Goal: Answer question/provide support

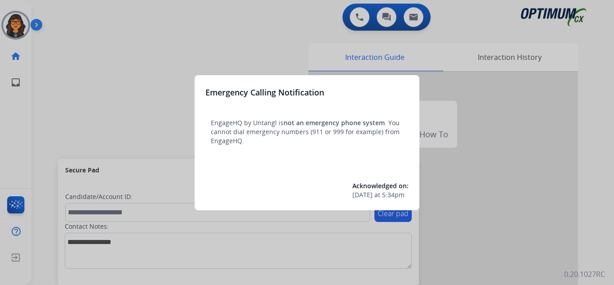
click at [55, 15] on div at bounding box center [307, 142] width 614 height 285
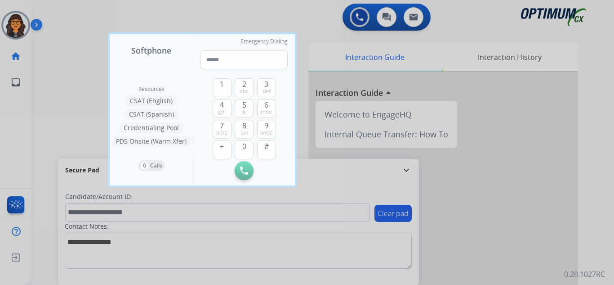
click at [54, 15] on div at bounding box center [307, 142] width 614 height 285
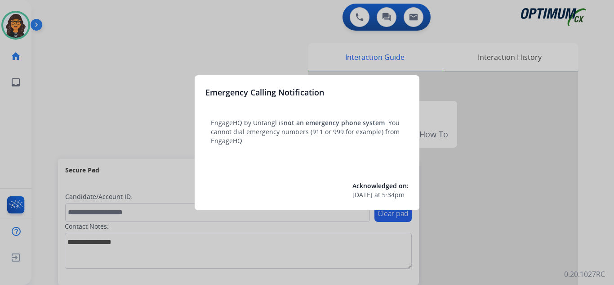
click at [59, 12] on div at bounding box center [307, 142] width 614 height 285
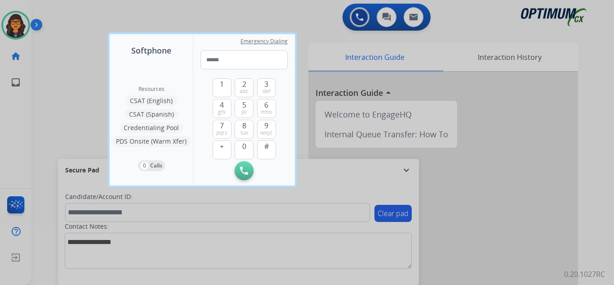
click at [59, 12] on div at bounding box center [307, 142] width 614 height 285
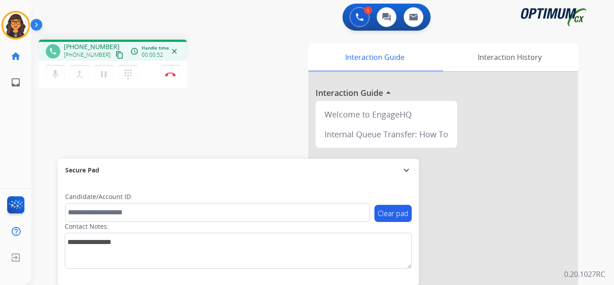
click at [116, 53] on mat-icon "content_copy" at bounding box center [120, 55] width 8 height 8
click at [172, 74] on img at bounding box center [170, 74] width 11 height 4
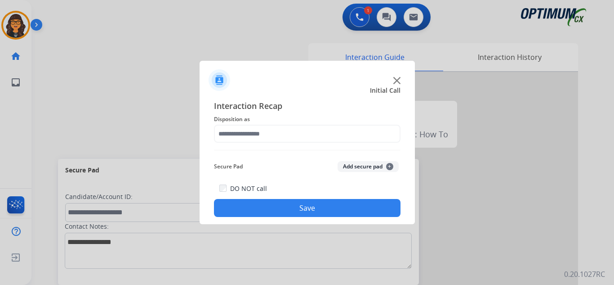
click at [256, 124] on span "Disposition as" at bounding box center [307, 119] width 187 height 11
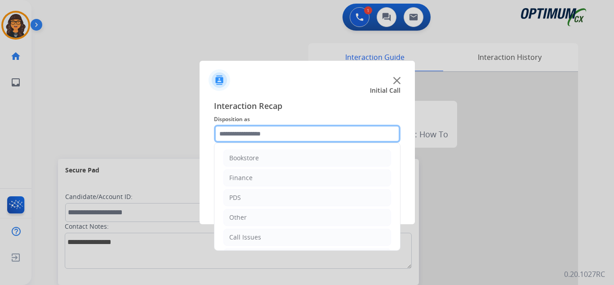
click at [268, 138] on input "text" at bounding box center [307, 134] width 187 height 18
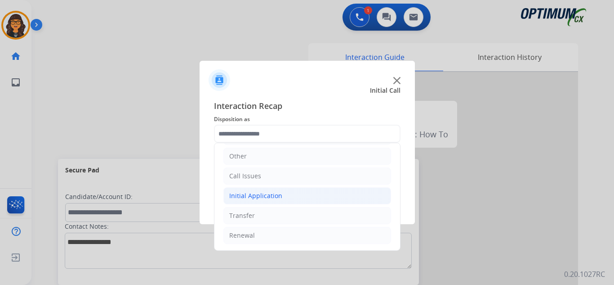
click at [258, 196] on div "Initial Application" at bounding box center [255, 195] width 53 height 9
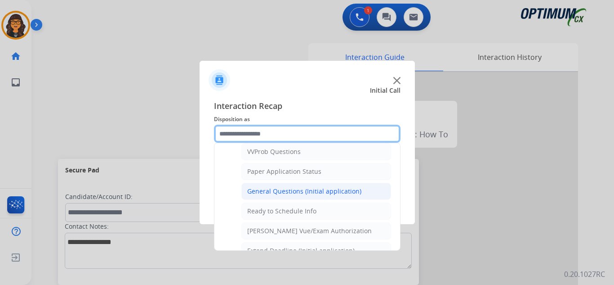
scroll to position [511, 0]
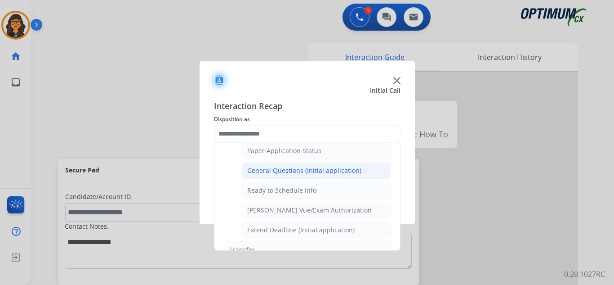
click at [298, 165] on li "General Questions (Initial application)" at bounding box center [316, 170] width 150 height 17
type input "**********"
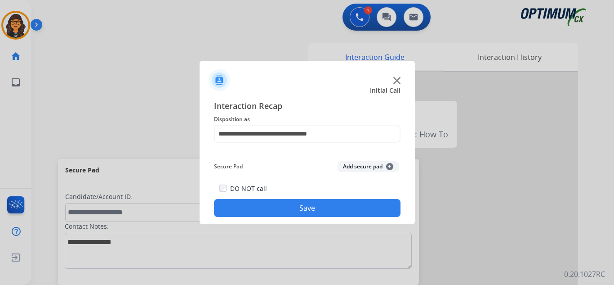
click at [299, 211] on button "Save" at bounding box center [307, 208] width 187 height 18
